Goal: Transaction & Acquisition: Purchase product/service

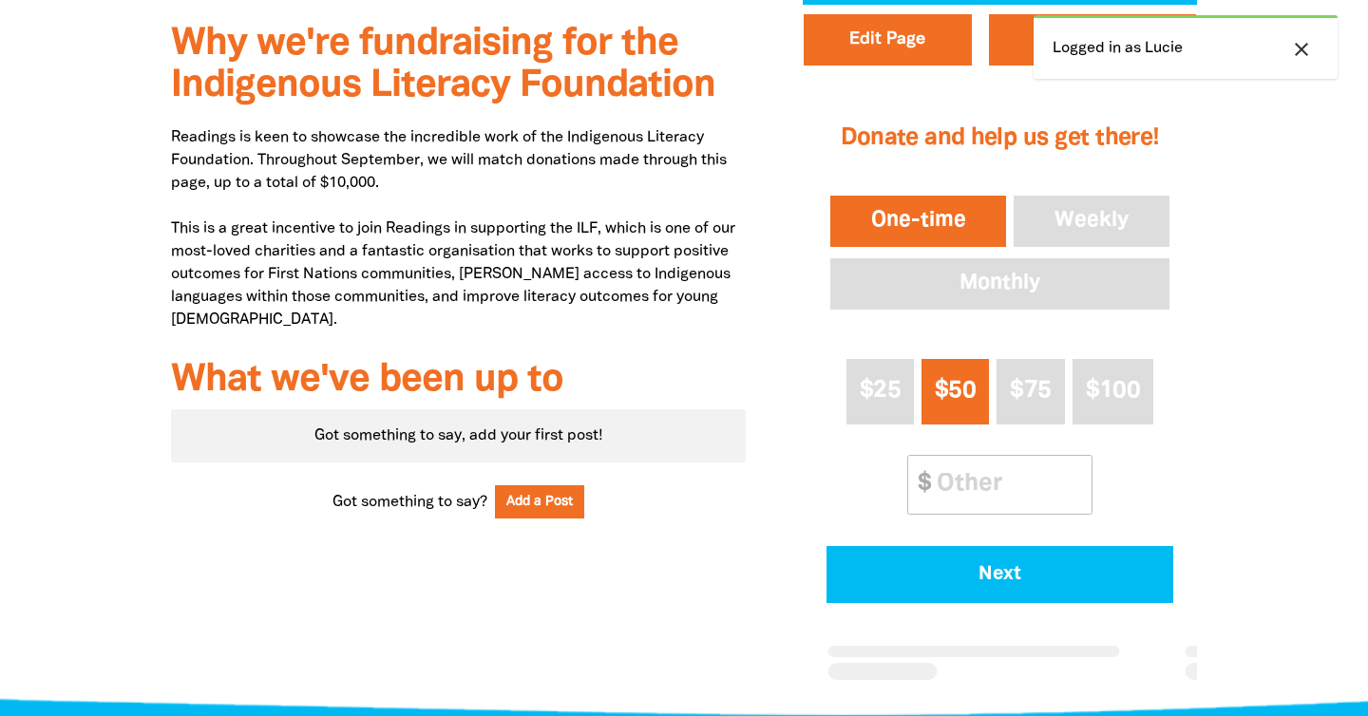
scroll to position [692, 0]
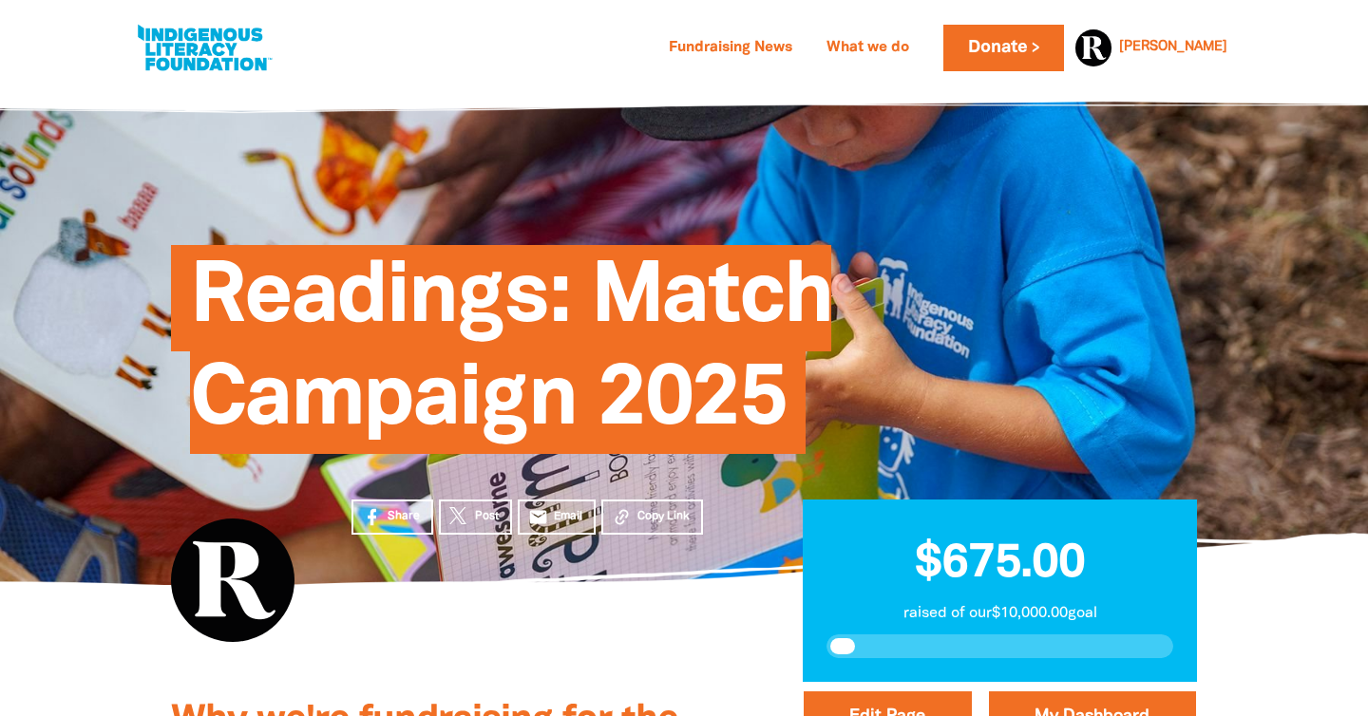
scroll to position [135, 0]
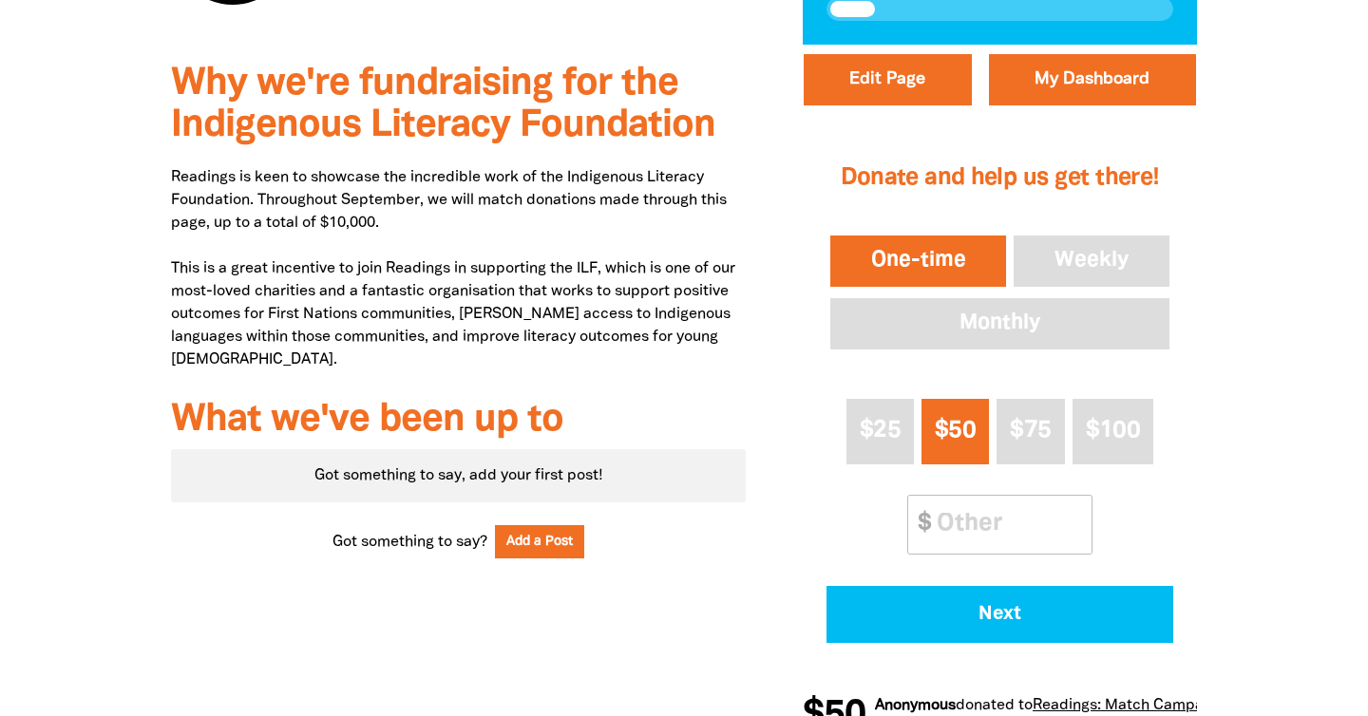
scroll to position [636, 0]
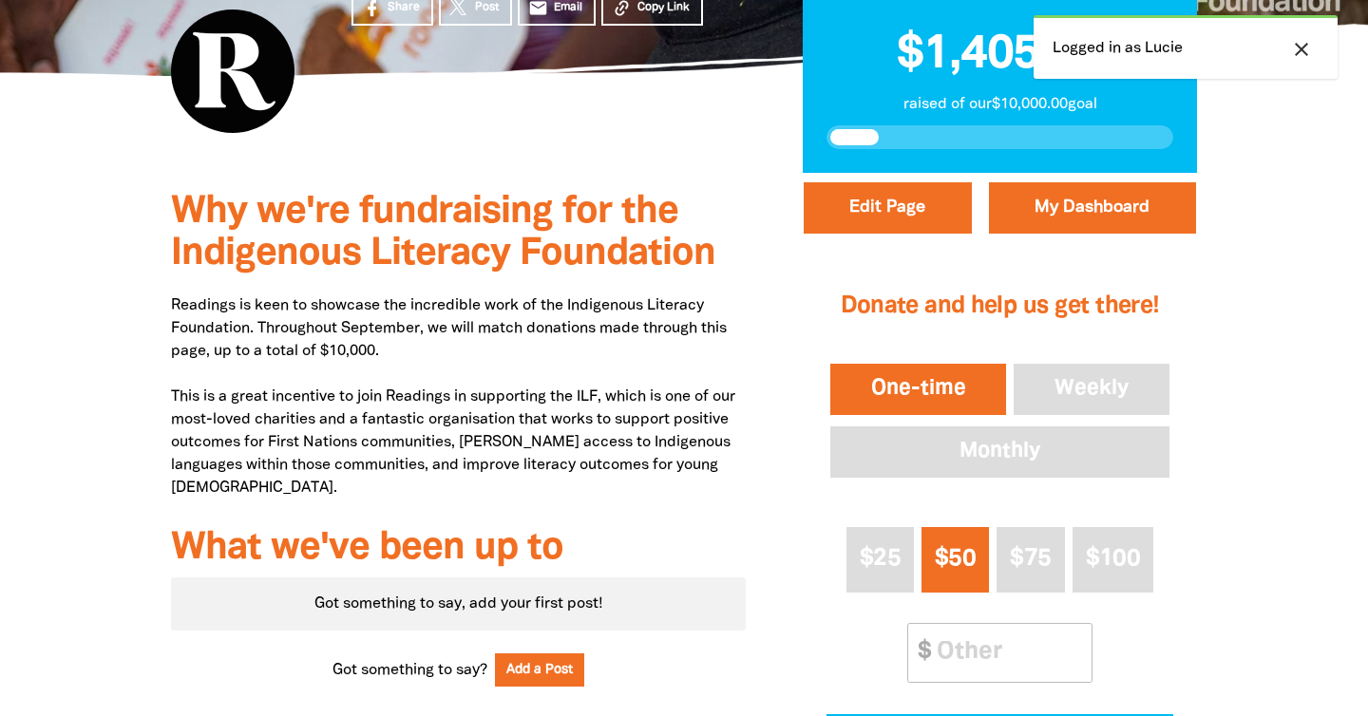
scroll to position [538, 0]
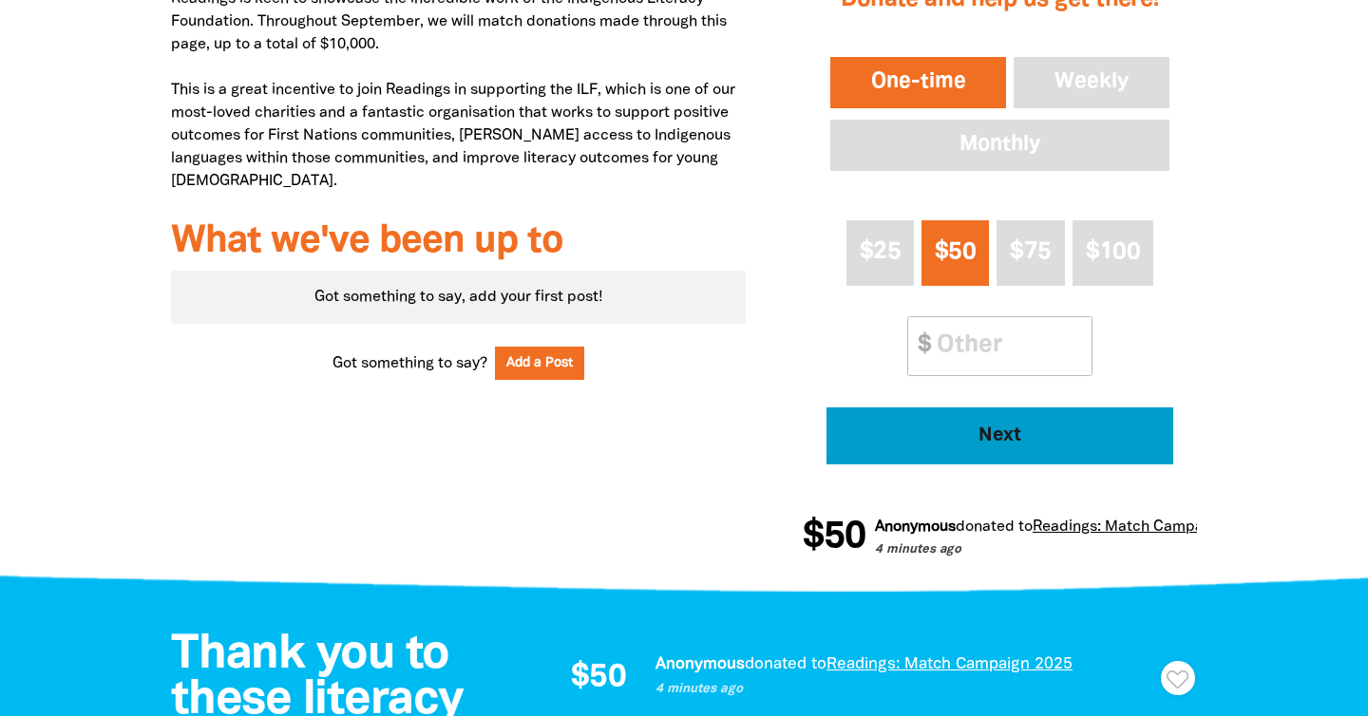
click at [948, 449] on button "Next" at bounding box center [999, 435] width 347 height 57
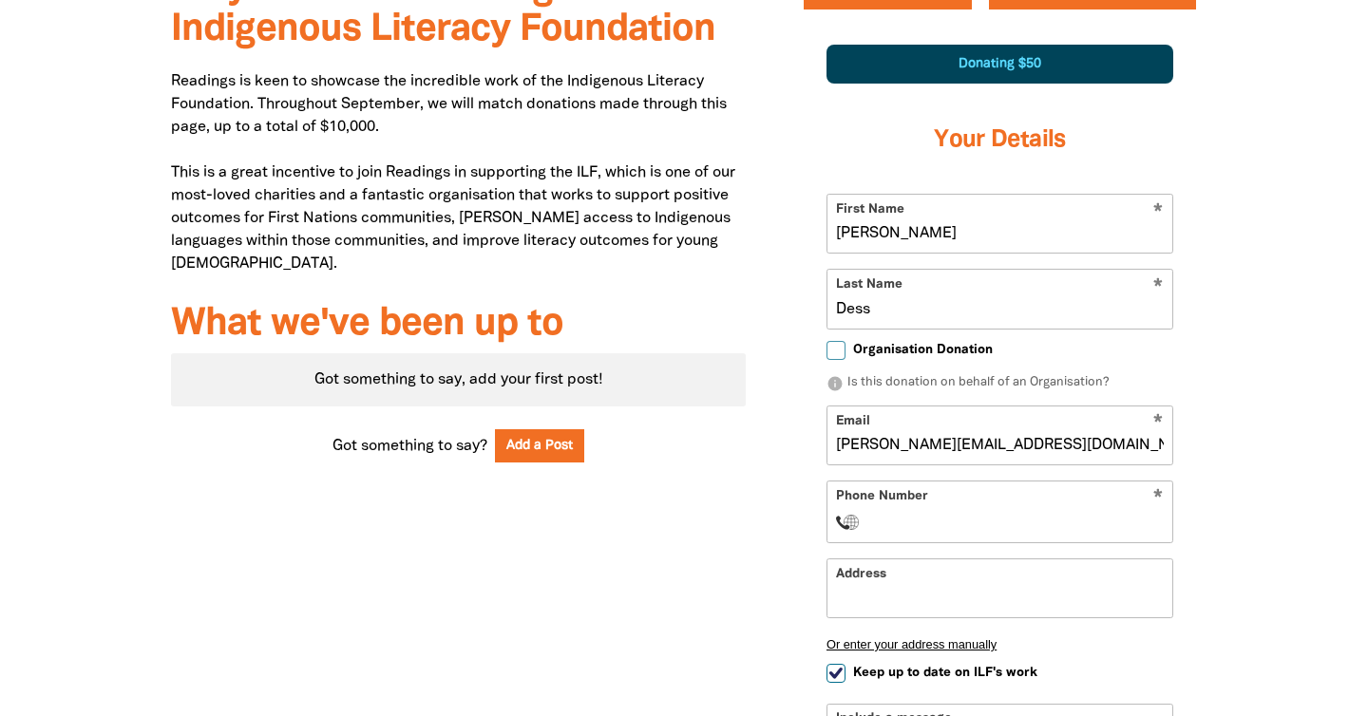
scroll to position [732, 0]
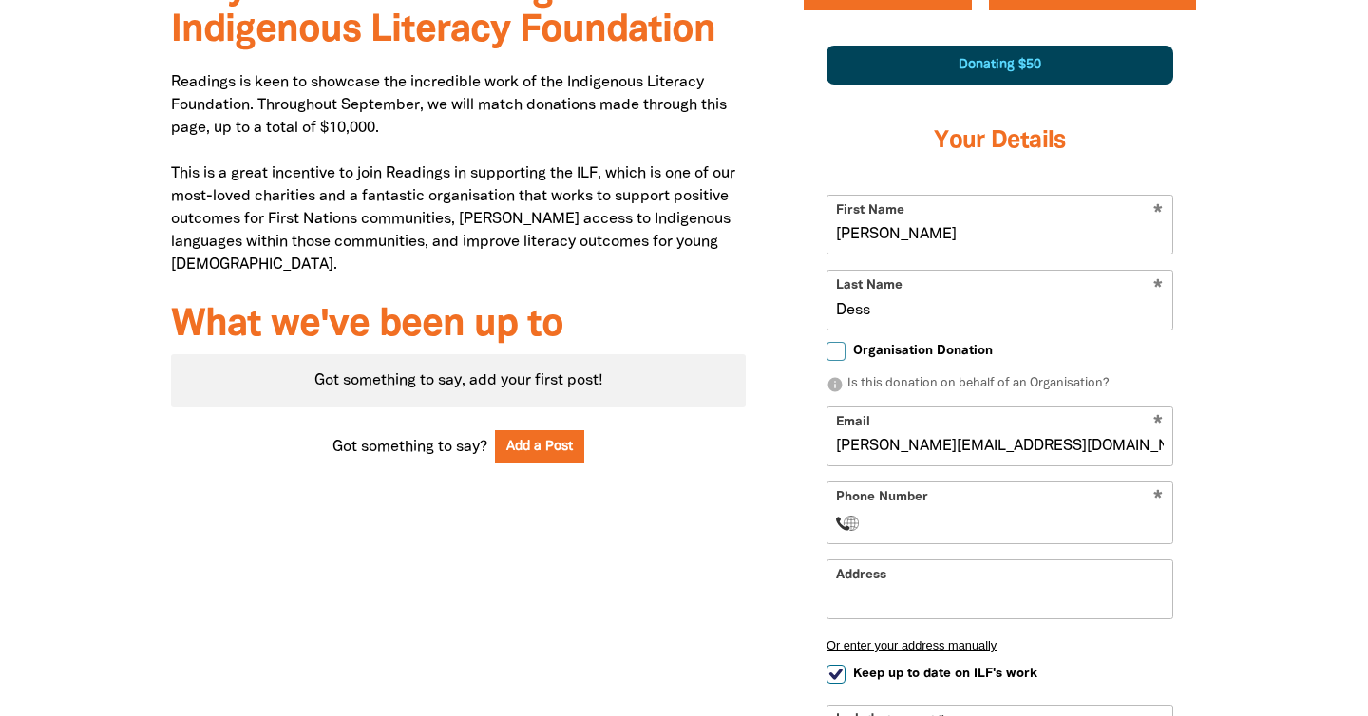
click at [884, 234] on input "[PERSON_NAME]" at bounding box center [999, 225] width 345 height 58
type input "Lucinda"
click at [706, 596] on div "Why we're fundraising for the Indigenous Literacy Foundation Readings is keen t…" at bounding box center [458, 492] width 632 height 1085
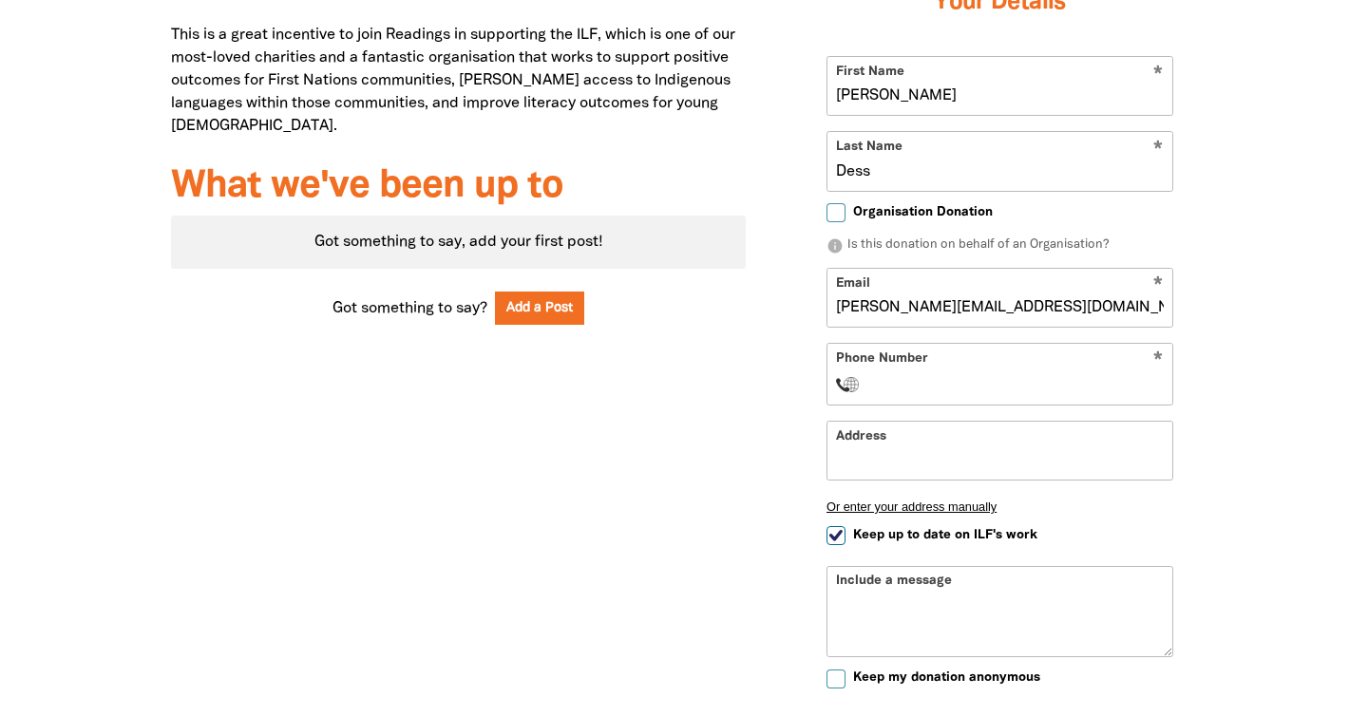
scroll to position [872, 0]
click at [902, 306] on input "lucie.dess@readings.com.au" at bounding box center [999, 297] width 345 height 58
click at [961, 307] on input "lucieclaire93@readings.com.au" at bounding box center [999, 297] width 345 height 58
type input "lucieclaire93@gmail.com.au"
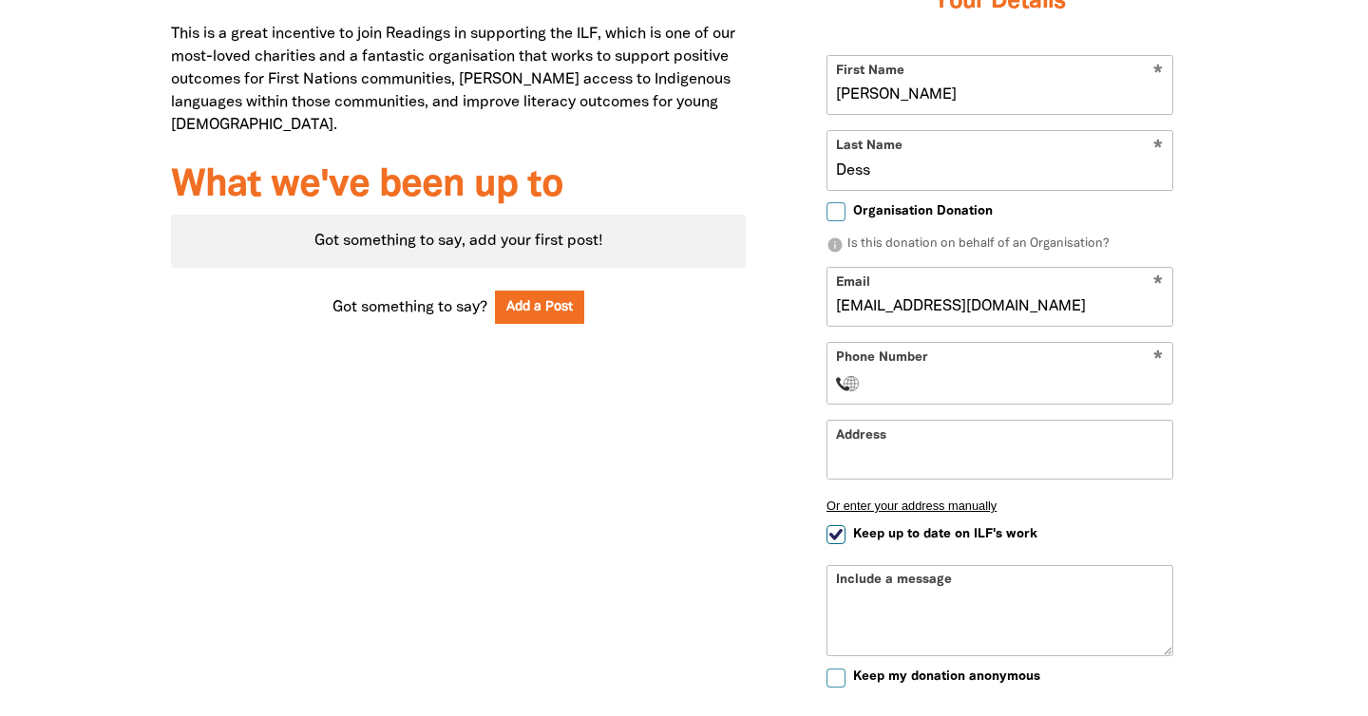
click at [885, 386] on input "Phone Number" at bounding box center [1019, 383] width 291 height 23
type input "+0481536212"
click at [716, 505] on div "Why we're fundraising for the Indigenous Literacy Foundation Readings is keen t…" at bounding box center [458, 352] width 632 height 1085
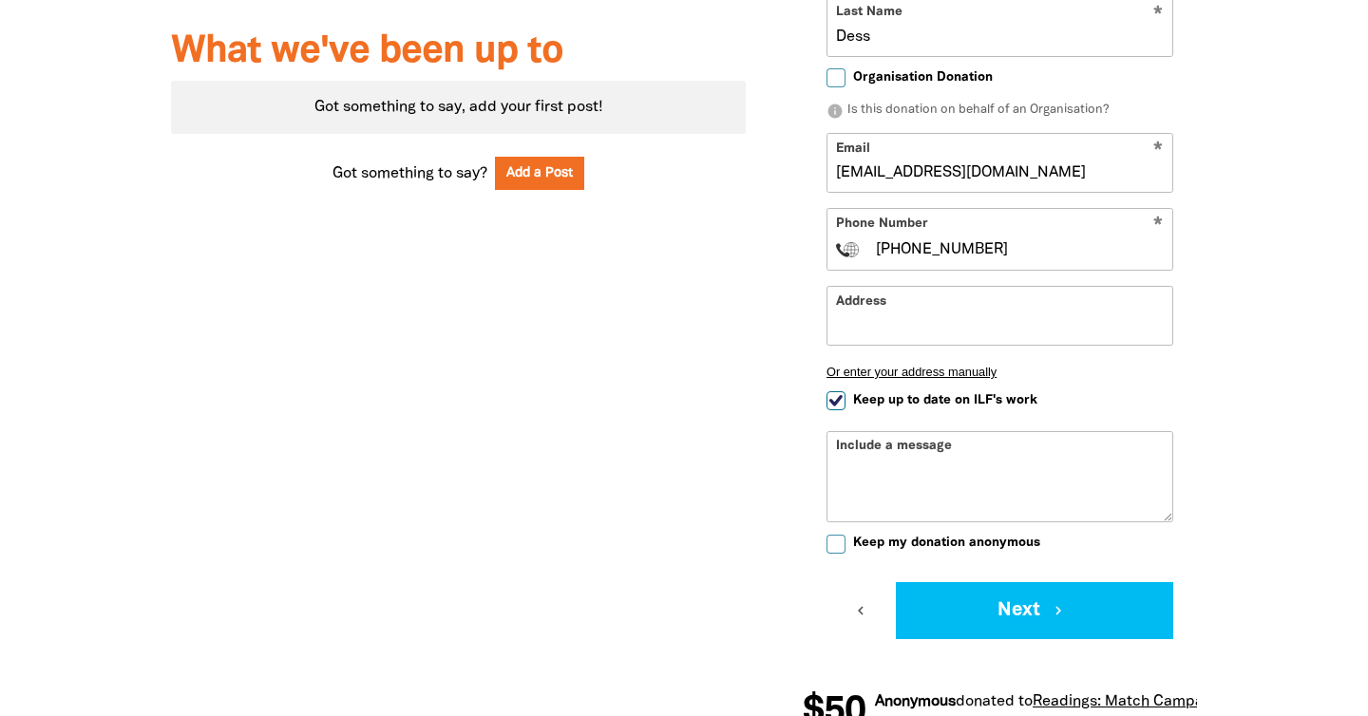
scroll to position [1007, 0]
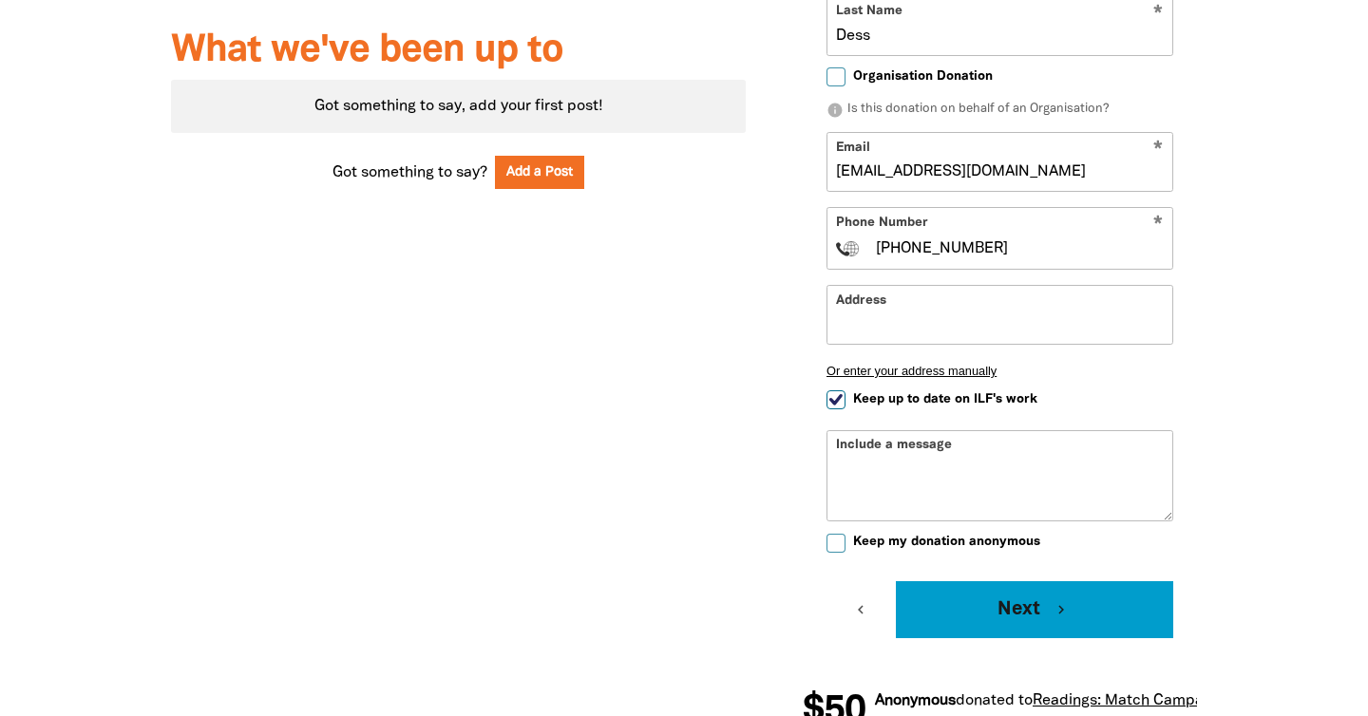
click at [966, 606] on button "Next chevron_right" at bounding box center [1034, 609] width 277 height 57
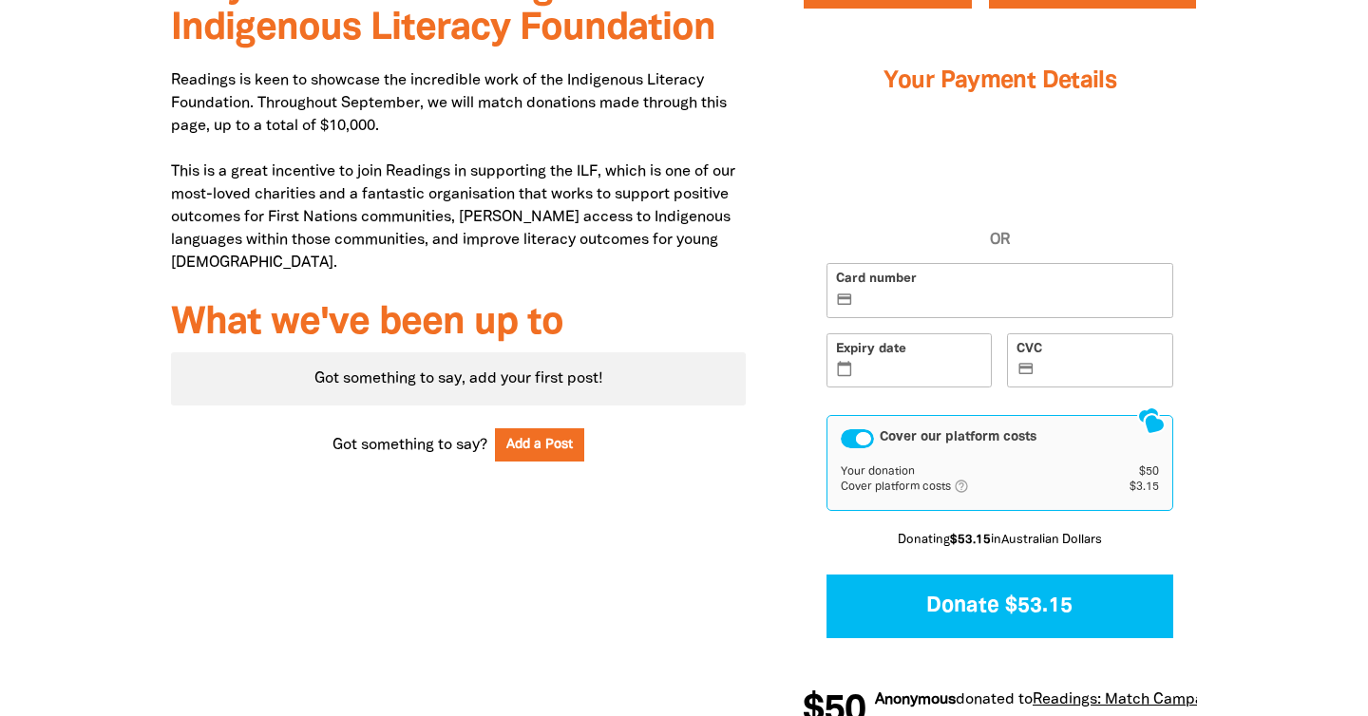
scroll to position [691, 0]
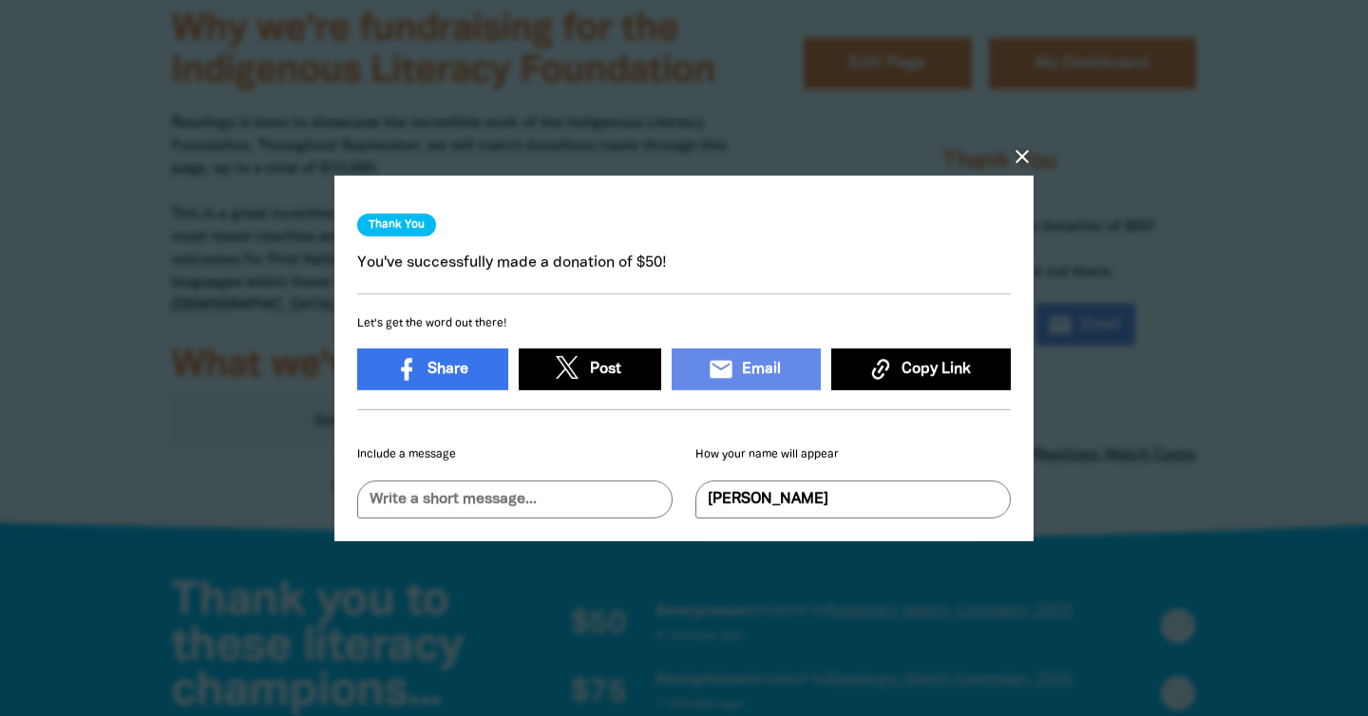
click at [1015, 155] on icon "close" at bounding box center [1022, 155] width 23 height 23
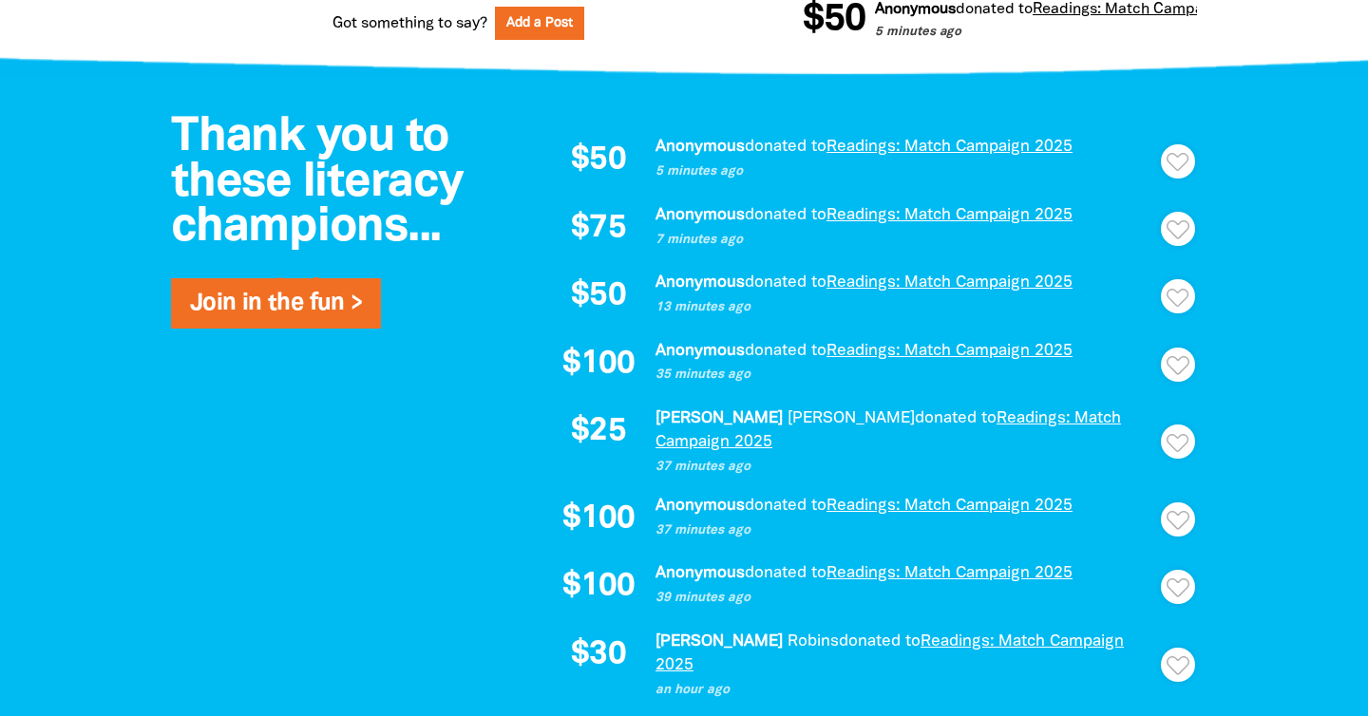
scroll to position [1174, 0]
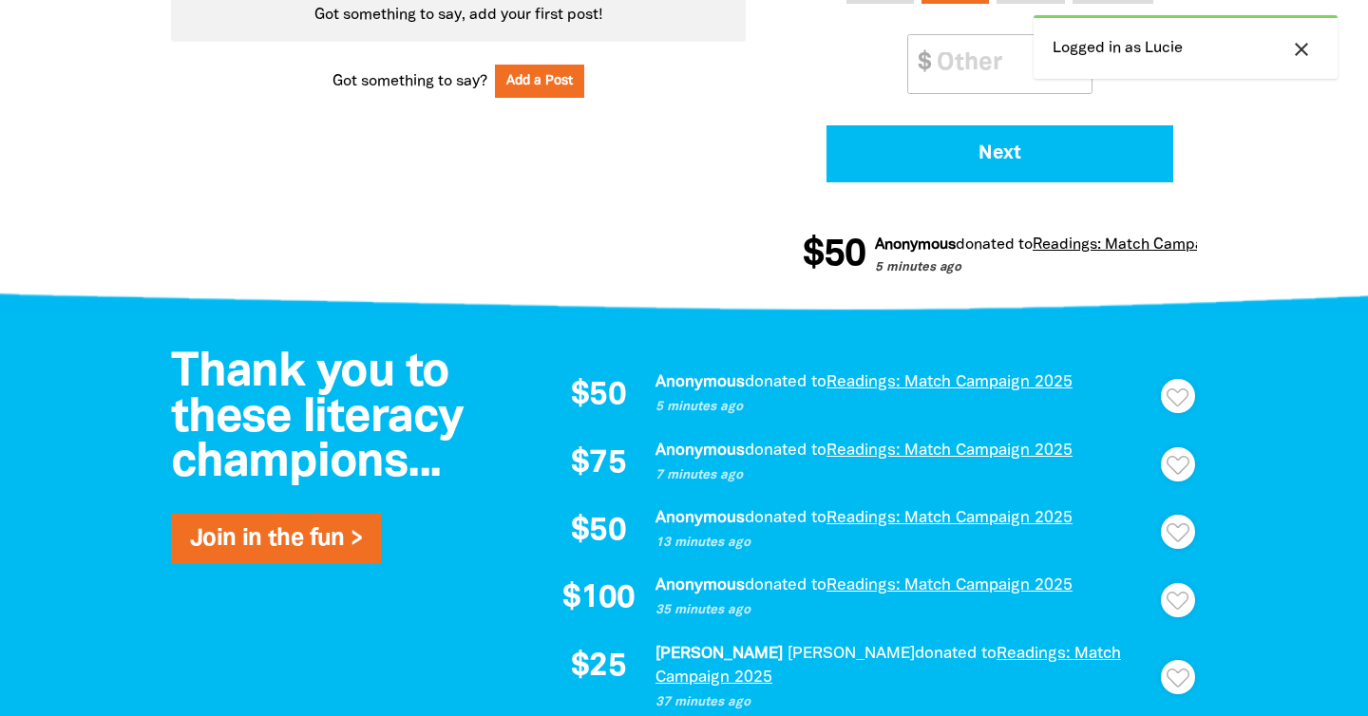
scroll to position [1211, 0]
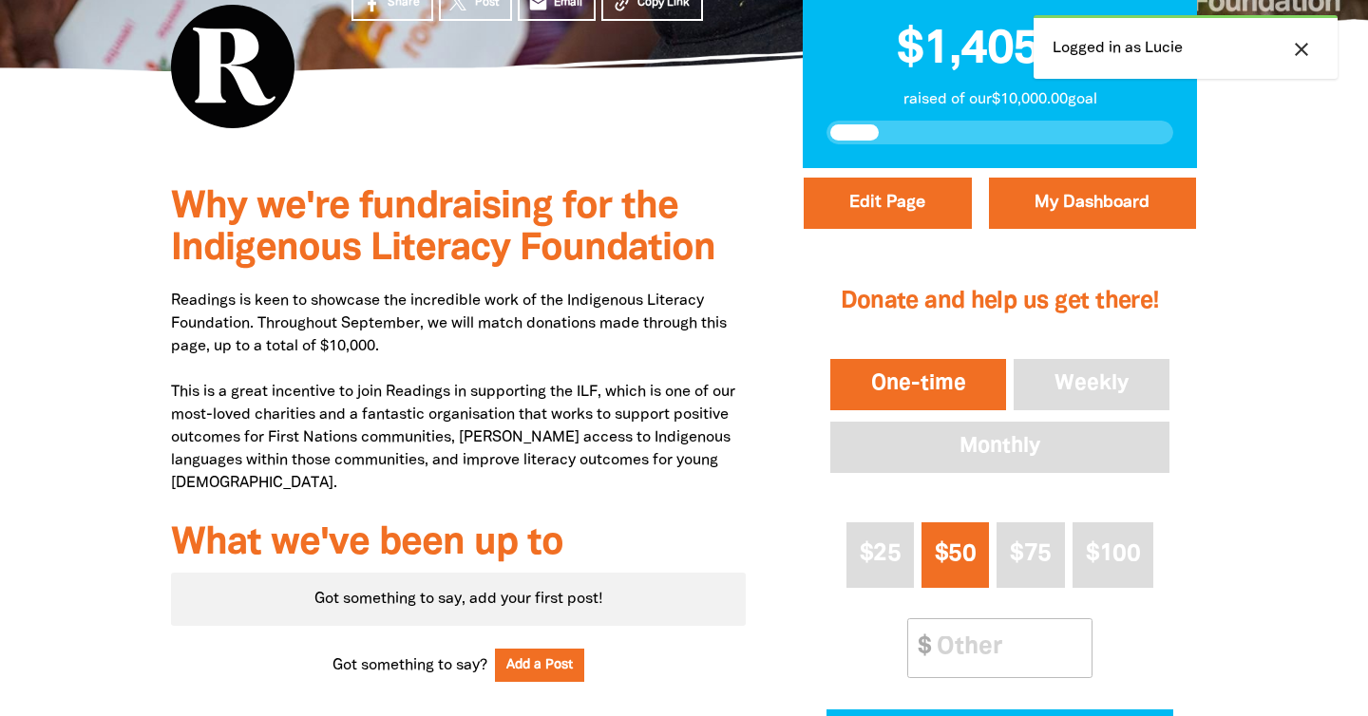
scroll to position [514, 0]
click at [114, 331] on div "Why we're fundraising for the Indigenous Literacy Foundation Readings is keen t…" at bounding box center [684, 528] width 1140 height 720
click at [1299, 44] on icon "close" at bounding box center [1301, 49] width 23 height 23
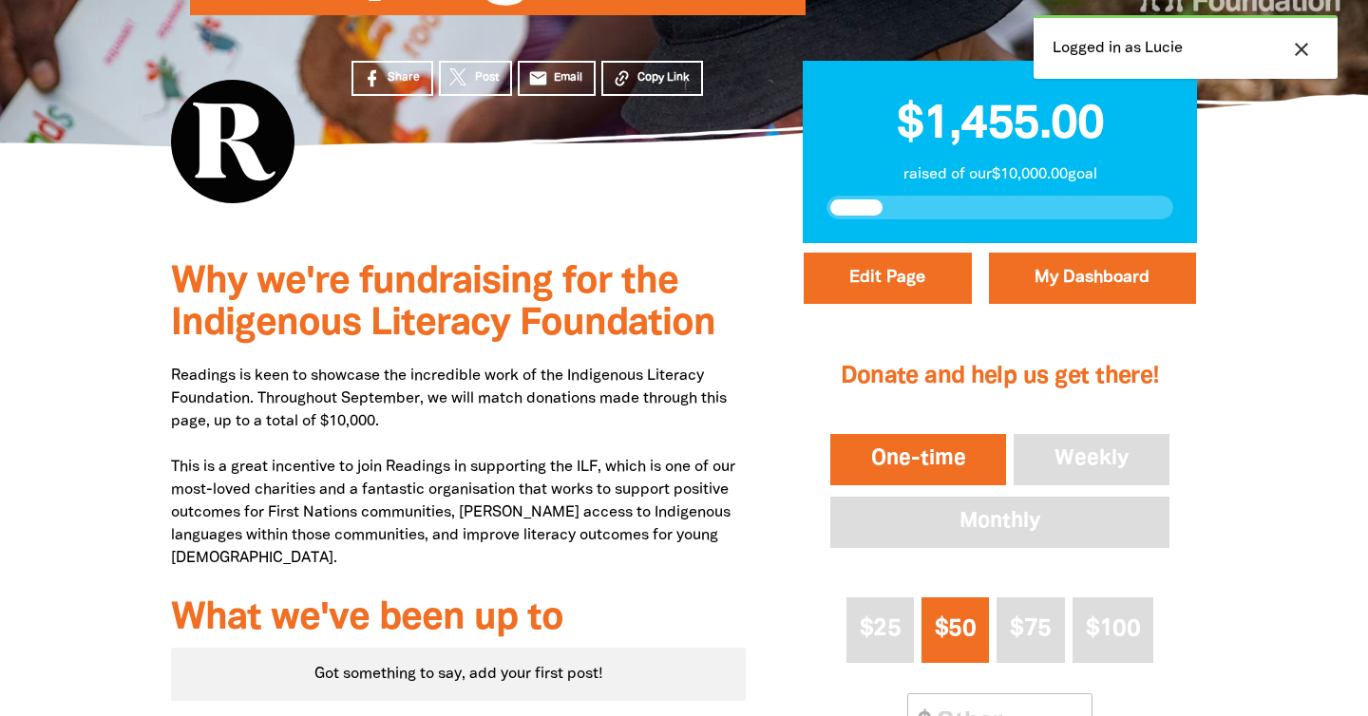
scroll to position [274, 0]
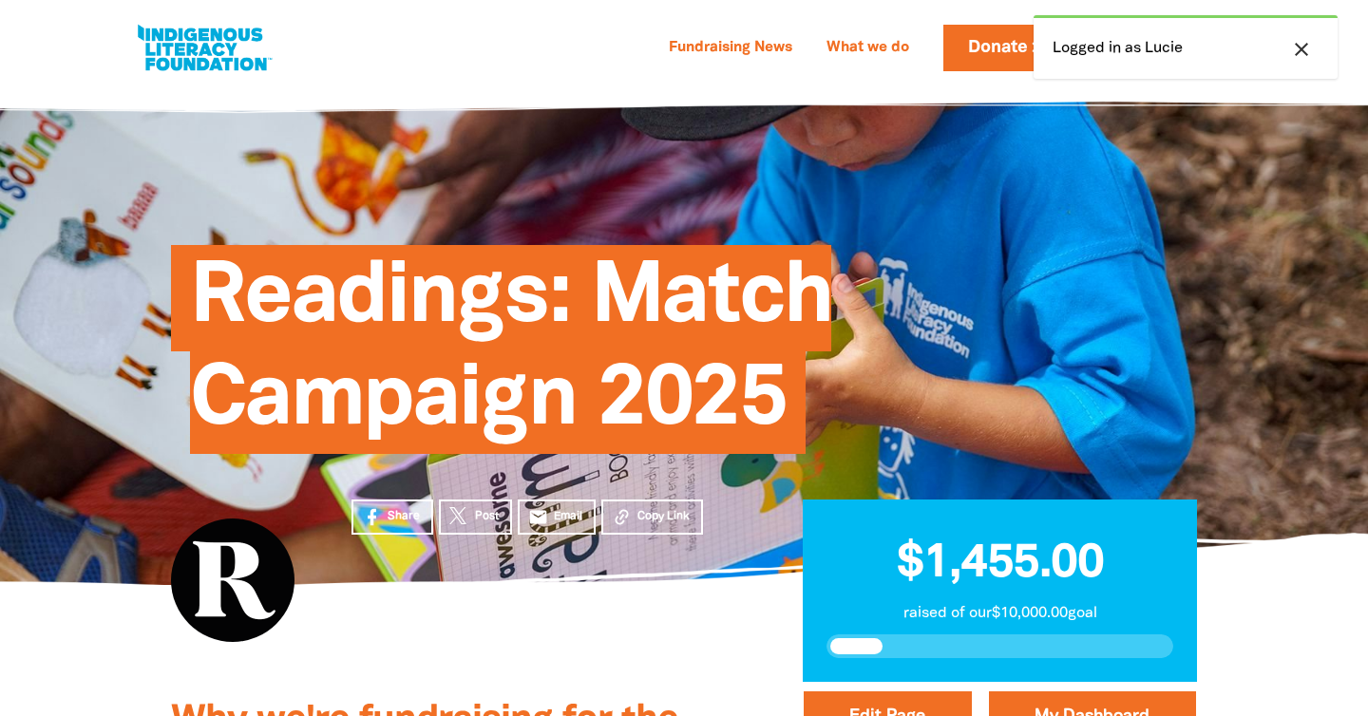
click at [1297, 32] on div "close Logged in as Lucie" at bounding box center [1185, 47] width 304 height 64
click at [1302, 53] on icon "close" at bounding box center [1301, 49] width 23 height 23
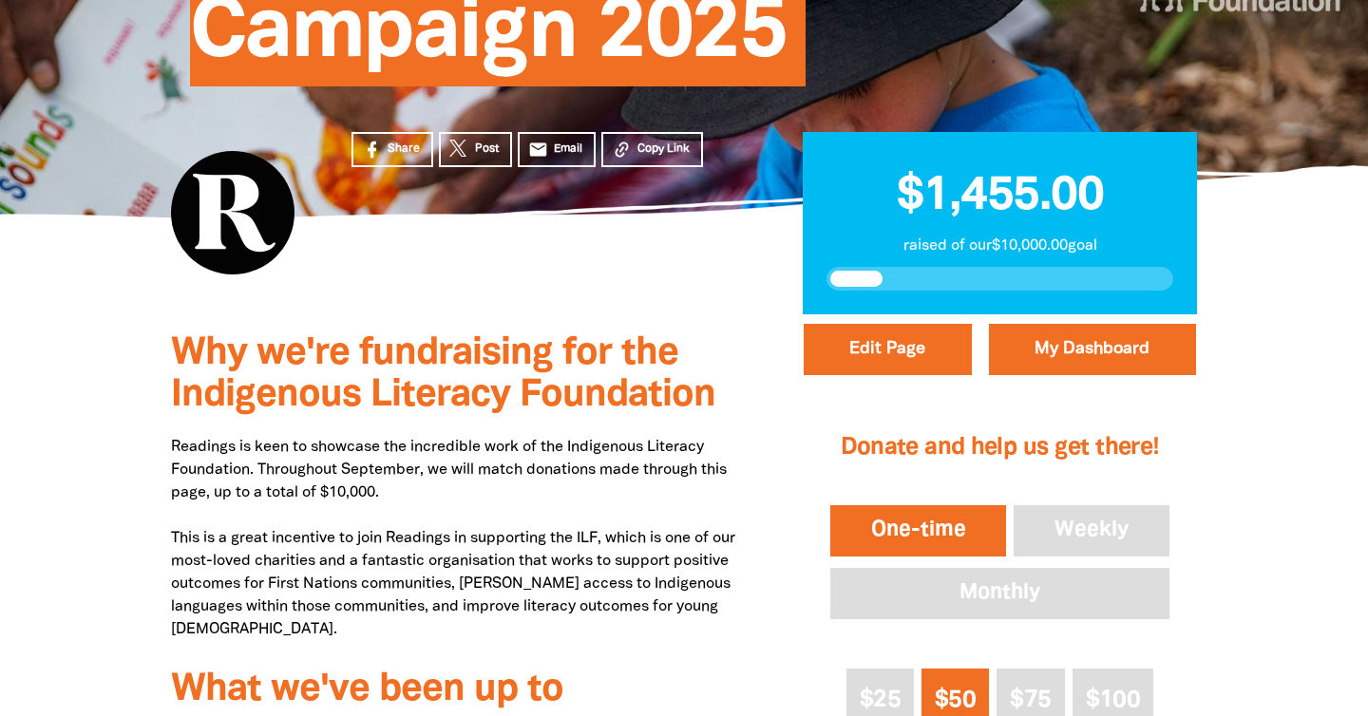
scroll to position [414, 0]
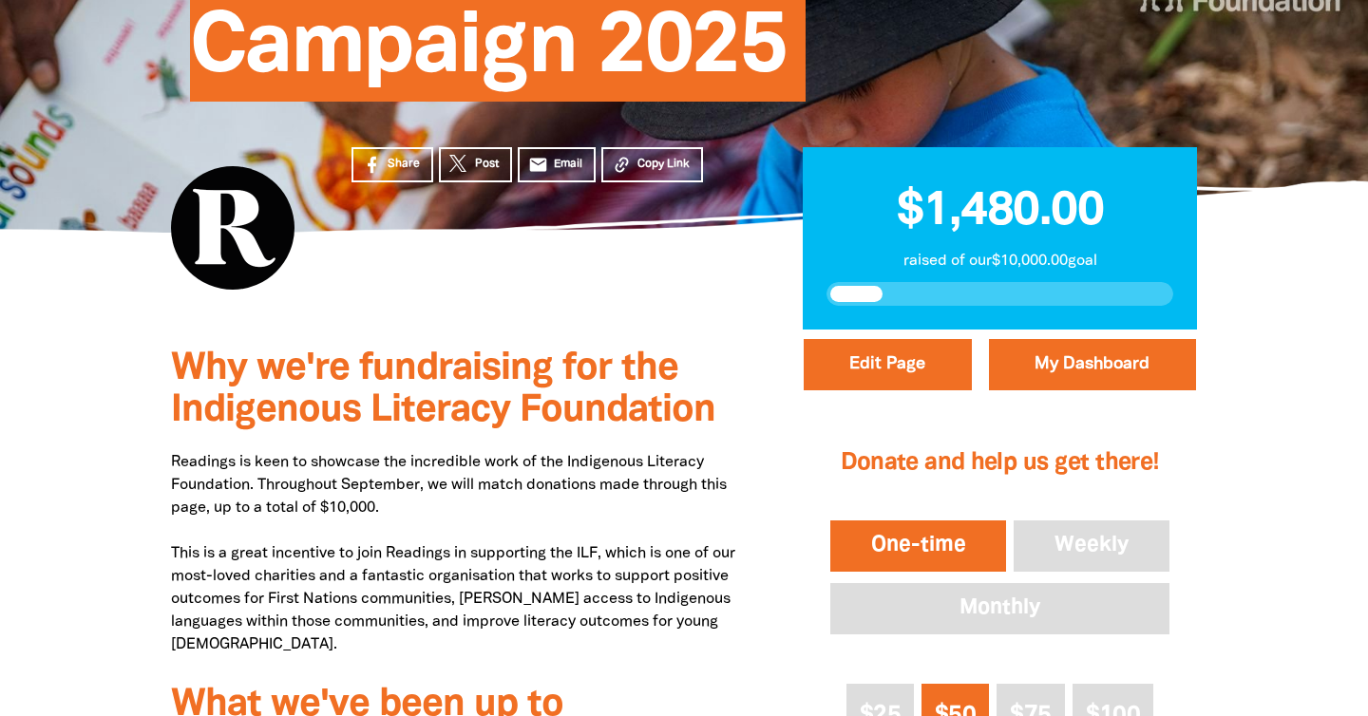
scroll to position [485, 0]
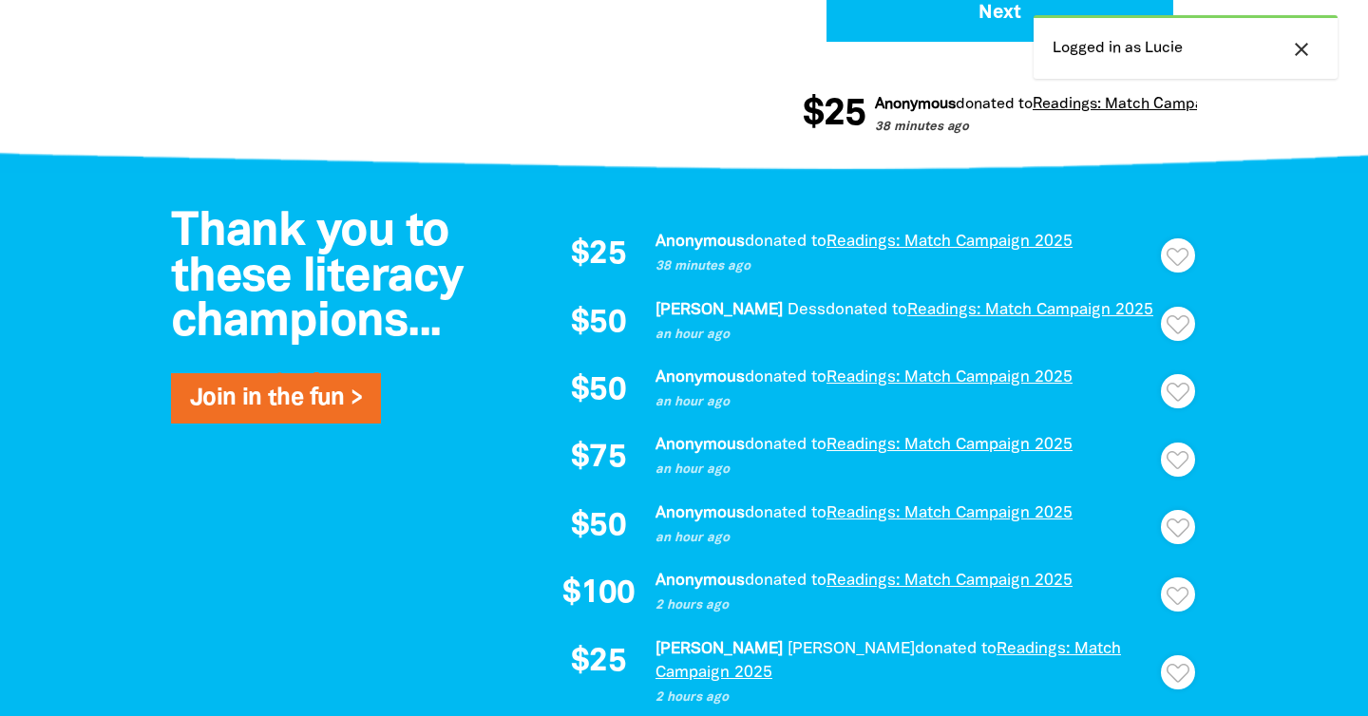
scroll to position [1238, 0]
